Goal: Task Accomplishment & Management: Manage account settings

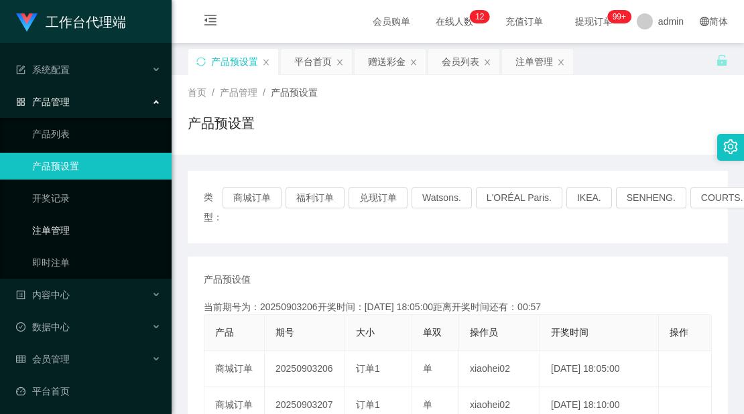
scroll to position [4, 0]
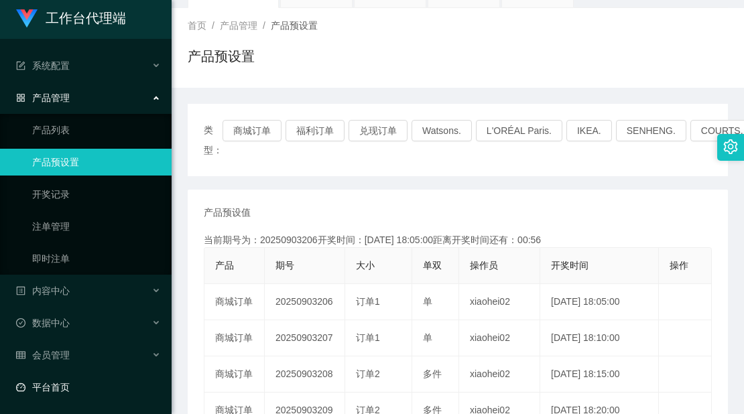
click at [76, 377] on link "平台首页" at bounding box center [88, 387] width 145 height 27
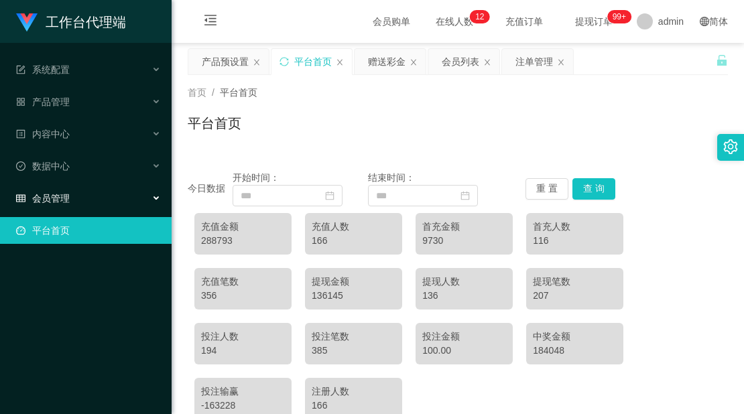
click at [58, 202] on span "会员管理" at bounding box center [43, 198] width 54 height 11
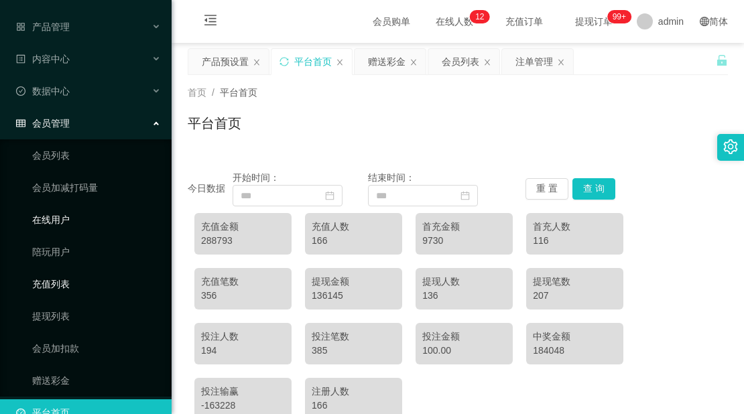
scroll to position [101, 0]
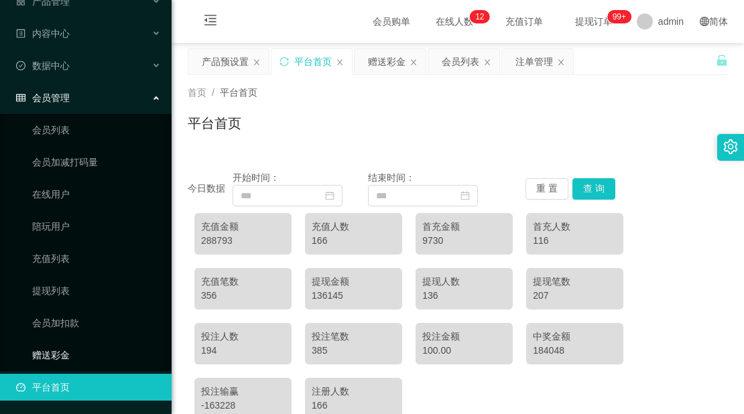
click at [79, 349] on link "赠送彩金" at bounding box center [96, 355] width 129 height 27
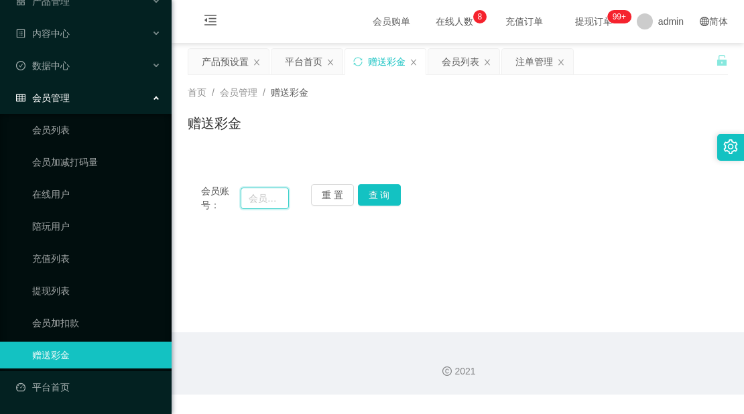
click at [269, 197] on input "text" at bounding box center [265, 198] width 48 height 21
paste input "1740 / 1.52 * (0.915)"
click at [378, 194] on button "查 询" at bounding box center [379, 194] width 43 height 21
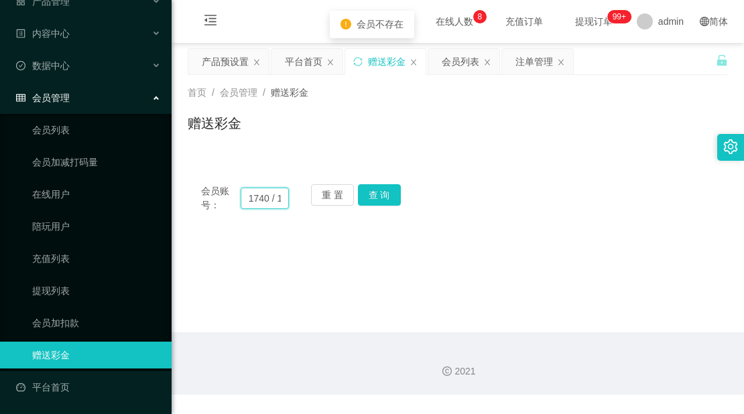
click at [261, 203] on input "1740 / 1.52 * (0.915)" at bounding box center [265, 198] width 48 height 21
click at [274, 203] on input "1740 / 1.52 * (0.915)" at bounding box center [265, 198] width 48 height 21
drag, startPoint x: 274, startPoint y: 203, endPoint x: 124, endPoint y: 163, distance: 155.5
click at [112, 154] on section "工作台代理端 系统配置 产品管理 产品列表 产品预设置 开奖记录 注单管理 即时注单 内容中心 数据中心 会员管理 会员列表 会员加减打码量 在线用户 陪玩用…" at bounding box center [372, 197] width 744 height 395
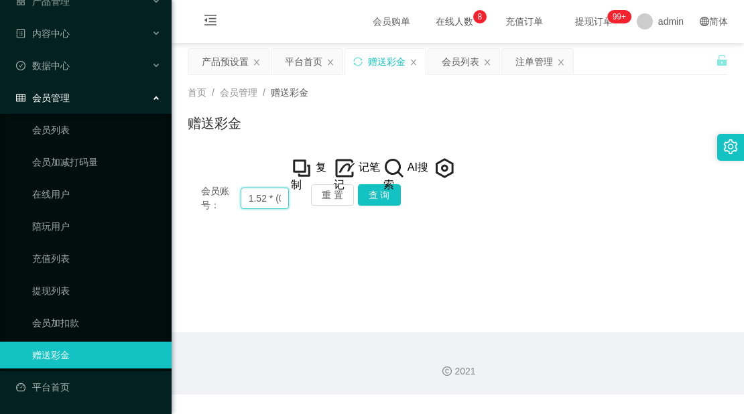
drag, startPoint x: 278, startPoint y: 192, endPoint x: 241, endPoint y: 182, distance: 37.6
click at [241, 182] on div "会员账号： 1.52 * (0.915) 重 置 查 询 会员账号 会员姓名 账号余额 操作类型 彩金加款 彩金扣款 金额 确 定" at bounding box center [458, 198] width 540 height 55
type input "(0.915)"
drag, startPoint x: 283, startPoint y: 193, endPoint x: 223, endPoint y: 185, distance: 60.2
click at [230, 186] on div "会员账号： (0.915)" at bounding box center [245, 198] width 88 height 28
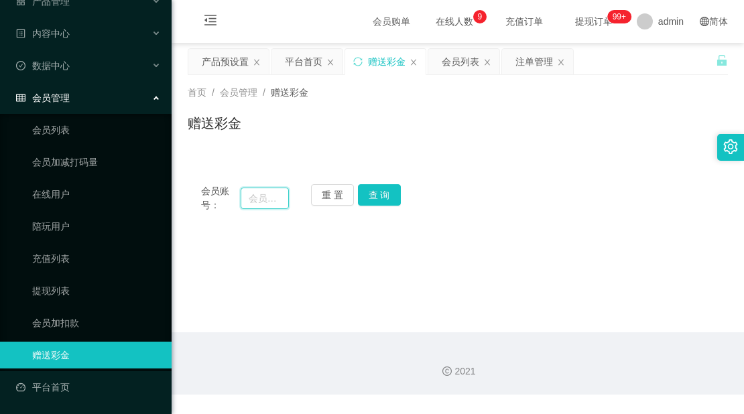
click at [273, 204] on input "text" at bounding box center [265, 198] width 48 height 21
paste input "96285066"
type input "96285066"
click at [379, 189] on button "查 询" at bounding box center [379, 194] width 43 height 21
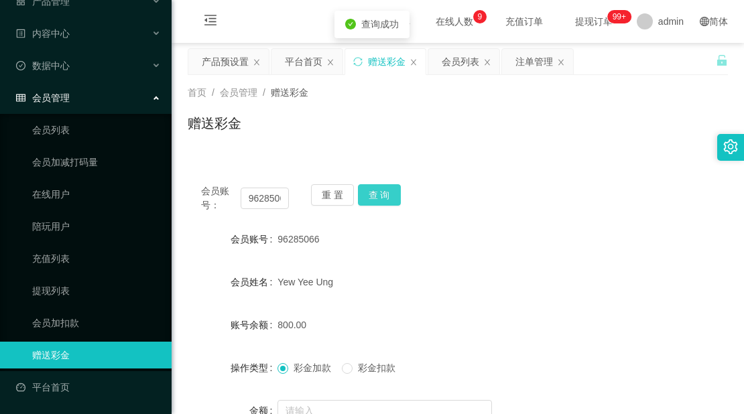
scroll to position [67, 0]
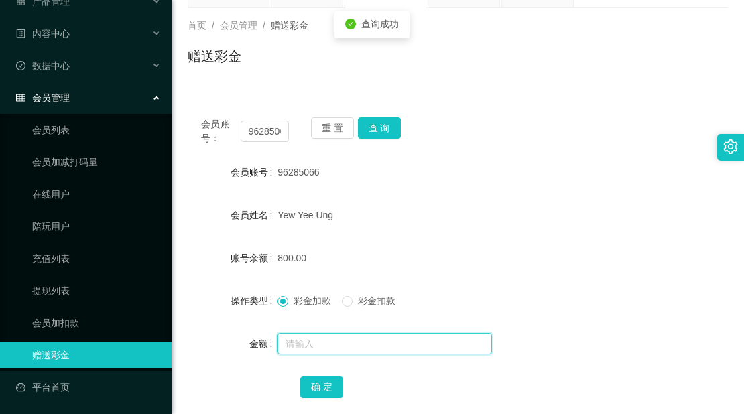
click at [316, 337] on input "text" at bounding box center [385, 343] width 215 height 21
type input "2000"
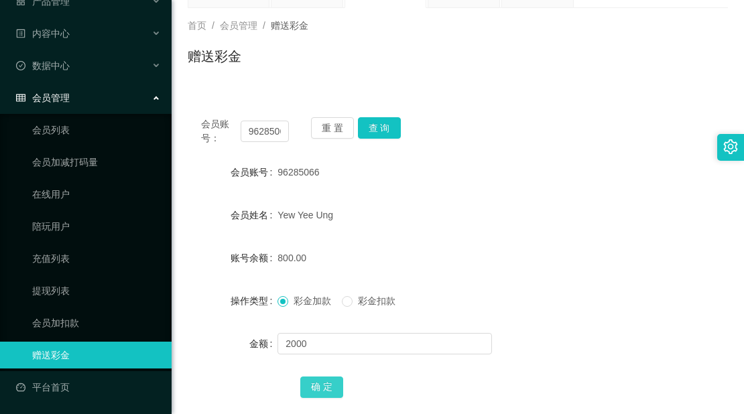
click at [307, 395] on button "确 定" at bounding box center [321, 387] width 43 height 21
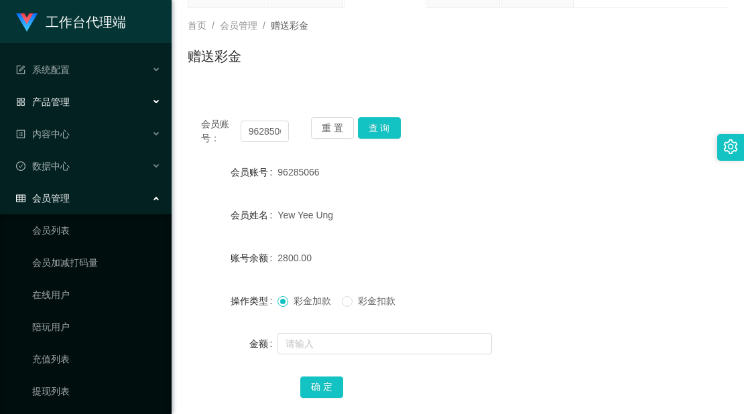
click at [76, 105] on div "产品管理" at bounding box center [86, 101] width 172 height 27
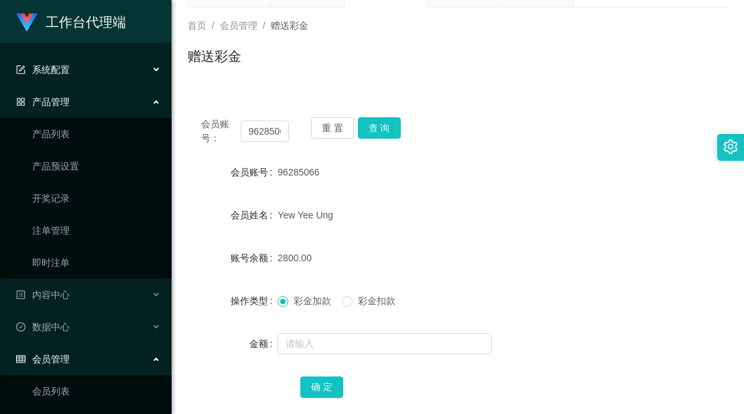
click at [73, 70] on div "系统配置" at bounding box center [86, 69] width 172 height 27
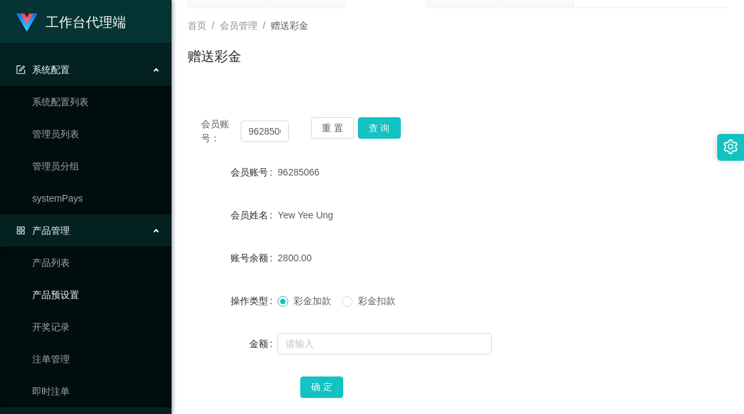
click at [78, 300] on link "产品预设置" at bounding box center [96, 295] width 129 height 27
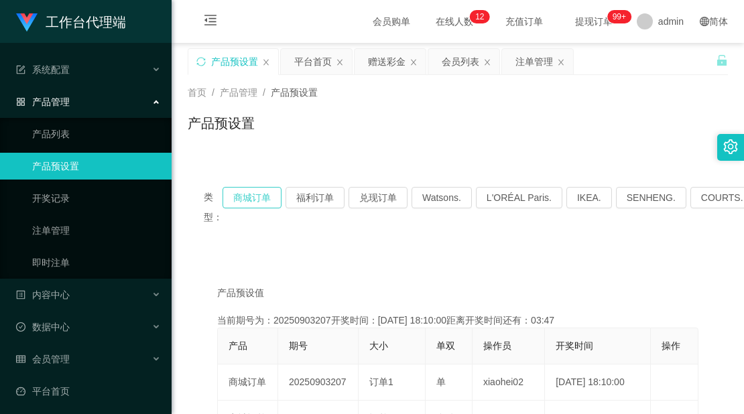
click at [260, 195] on button "商城订单" at bounding box center [252, 197] width 59 height 21
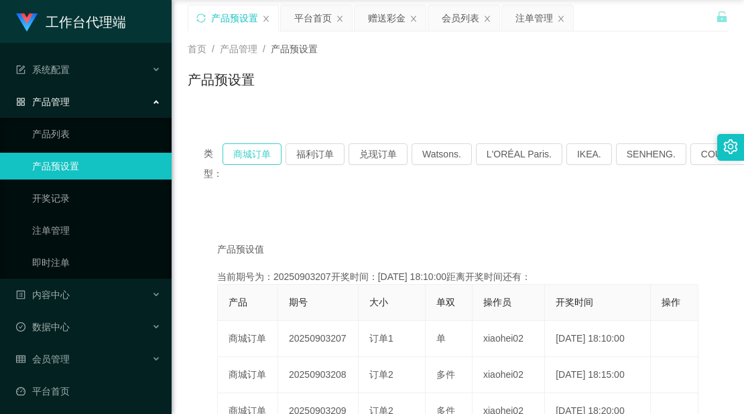
scroll to position [67, 0]
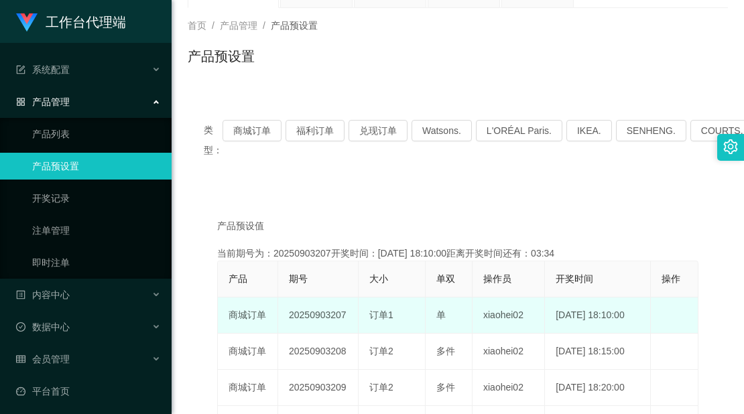
copy td "207"
drag, startPoint x: 347, startPoint y: 314, endPoint x: 331, endPoint y: 316, distance: 16.2
click at [331, 316] on td "20250903207" at bounding box center [318, 316] width 80 height 36
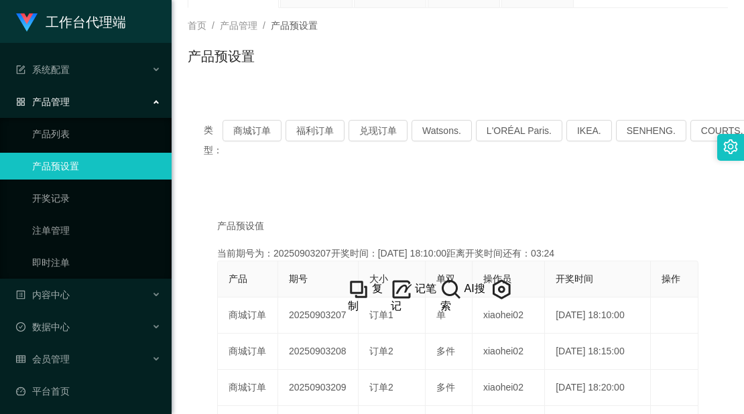
drag, startPoint x: 454, startPoint y: 62, endPoint x: 531, endPoint y: 7, distance: 94.7
click at [456, 61] on div "产品预设置" at bounding box center [458, 61] width 540 height 31
